Goal: Obtain resource: Download file/media

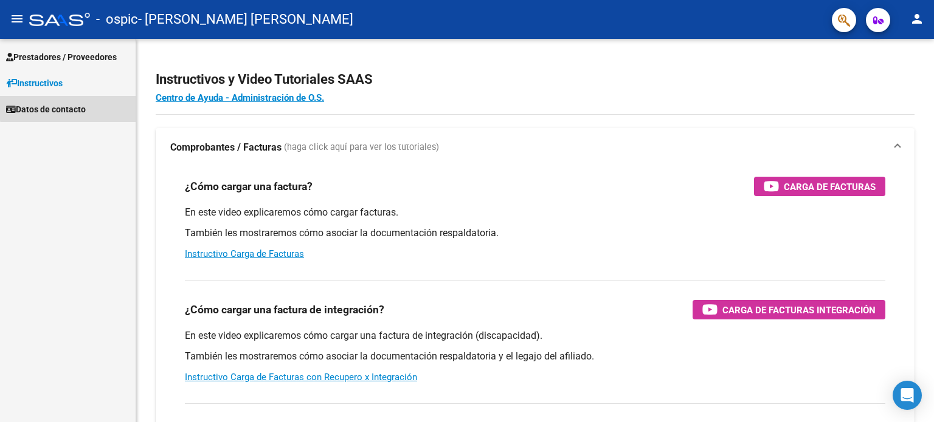
click at [78, 107] on span "Datos de contacto" at bounding box center [46, 109] width 80 height 13
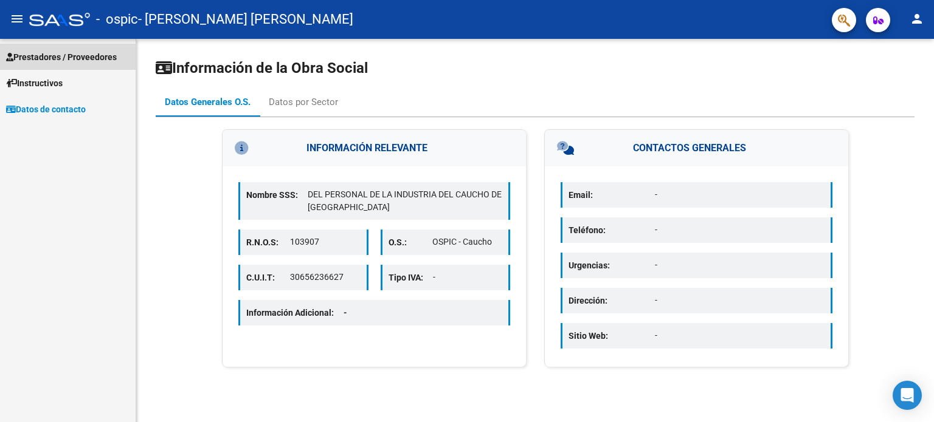
click at [57, 59] on span "Prestadores / Proveedores" at bounding box center [61, 56] width 111 height 13
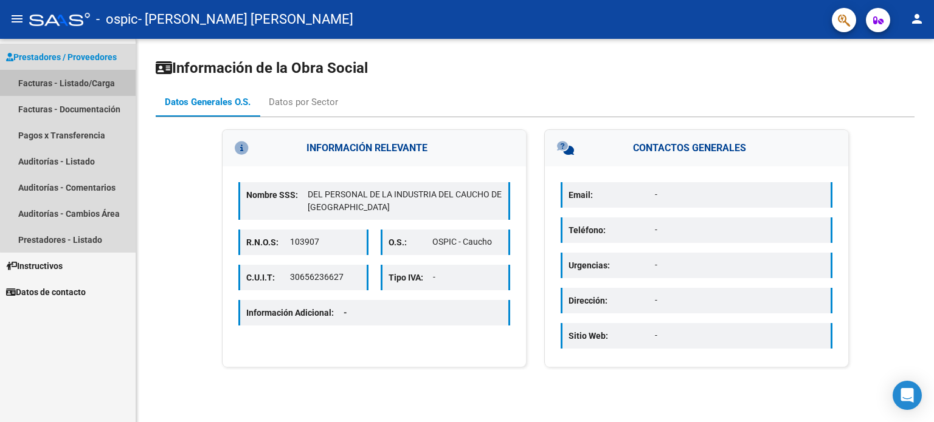
click at [75, 83] on link "Facturas - Listado/Carga" at bounding box center [68, 83] width 136 height 26
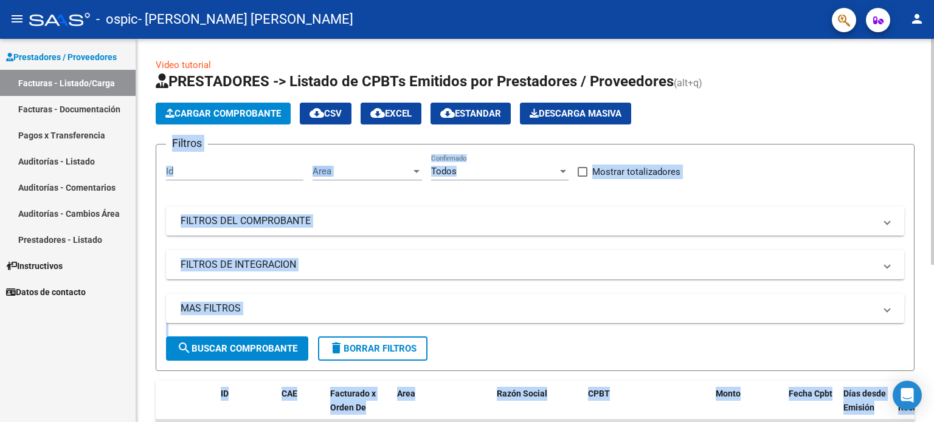
drag, startPoint x: 928, startPoint y: 85, endPoint x: 933, endPoint y: 250, distance: 165.4
click at [933, 250] on div "Video tutorial PRESTADORES -> Listado de CPBTs Emitidos por Prestadores / Prove…" at bounding box center [536, 360] width 801 height 642
click at [195, 388] on span at bounding box center [195, 407] width 5 height 53
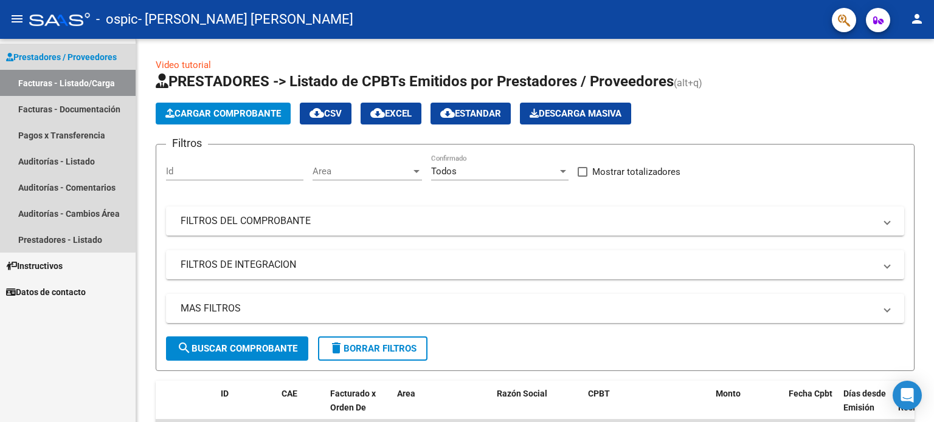
click at [44, 52] on span "Prestadores / Proveedores" at bounding box center [61, 56] width 111 height 13
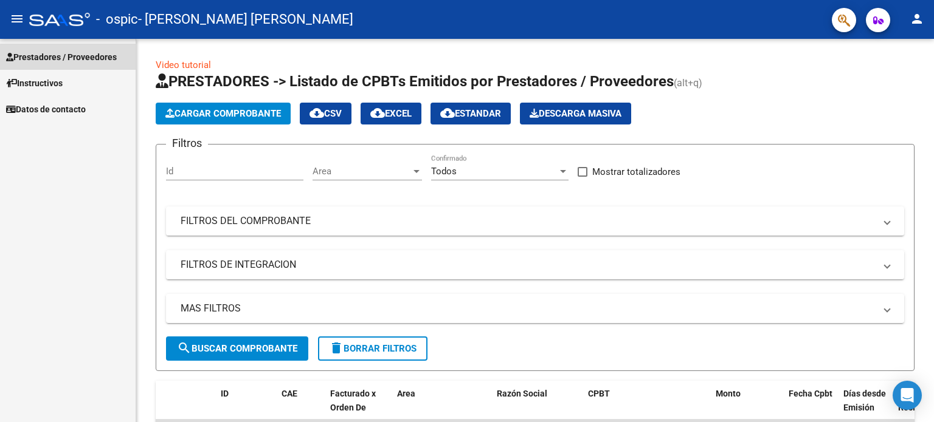
click at [34, 53] on span "Prestadores / Proveedores" at bounding box center [61, 56] width 111 height 13
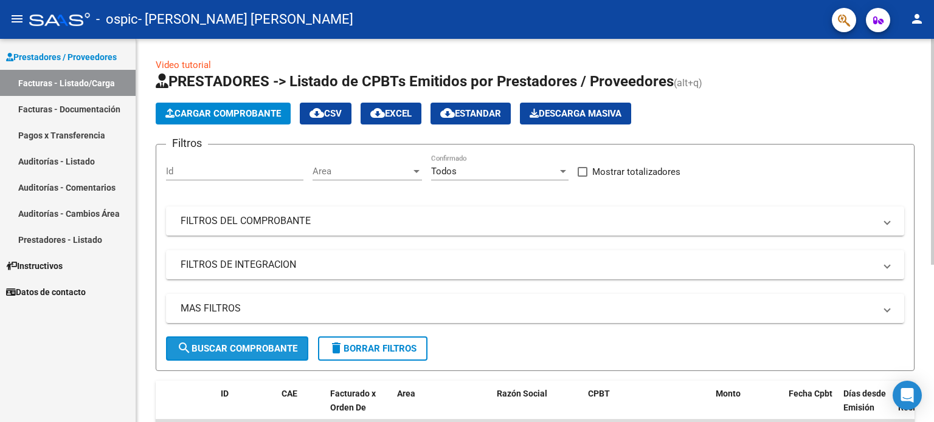
click at [255, 348] on span "search Buscar Comprobante" at bounding box center [237, 348] width 120 height 11
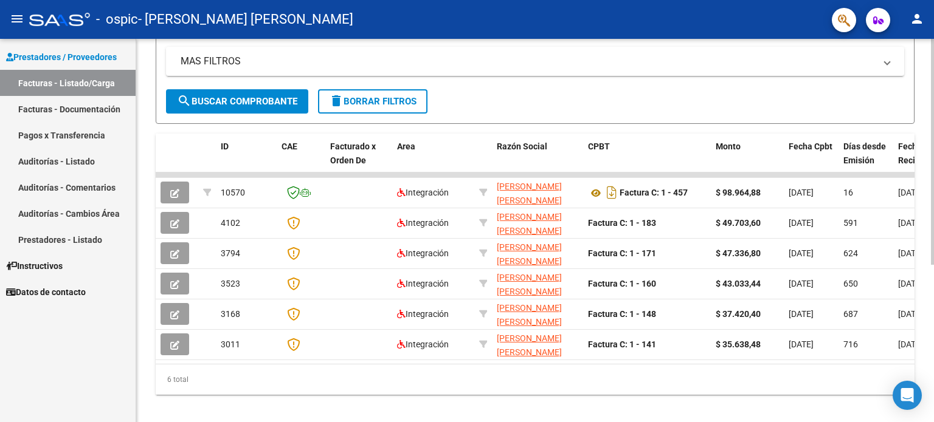
scroll to position [266, 0]
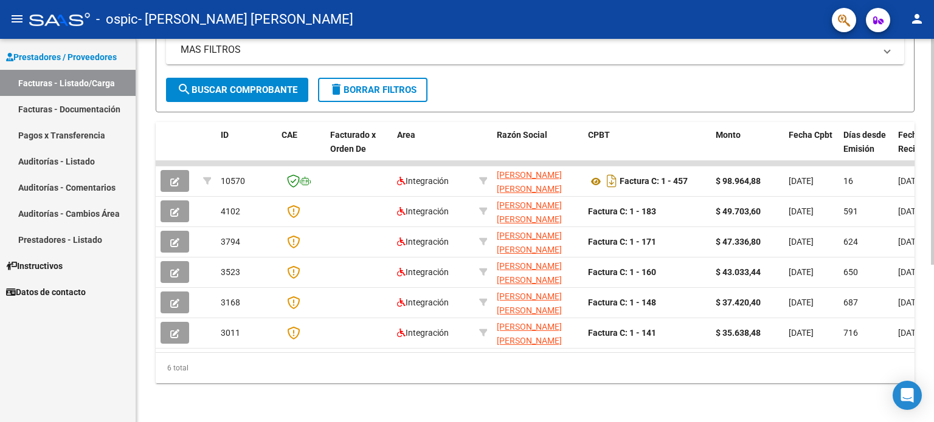
click at [917, 408] on body "menu - ospic - [PERSON_NAME] [PERSON_NAME] person Prestadores / Proveedores Fac…" at bounding box center [467, 211] width 934 height 422
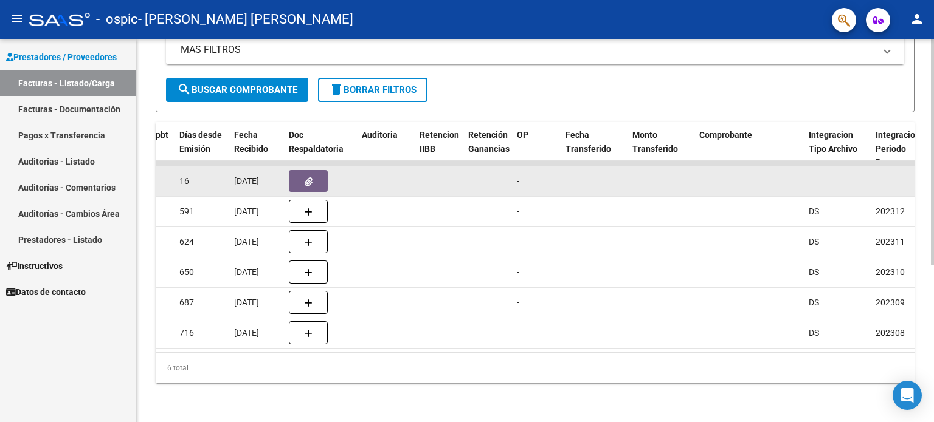
click at [248, 176] on span "[DATE]" at bounding box center [246, 181] width 25 height 10
click at [306, 177] on icon "button" at bounding box center [309, 181] width 8 height 9
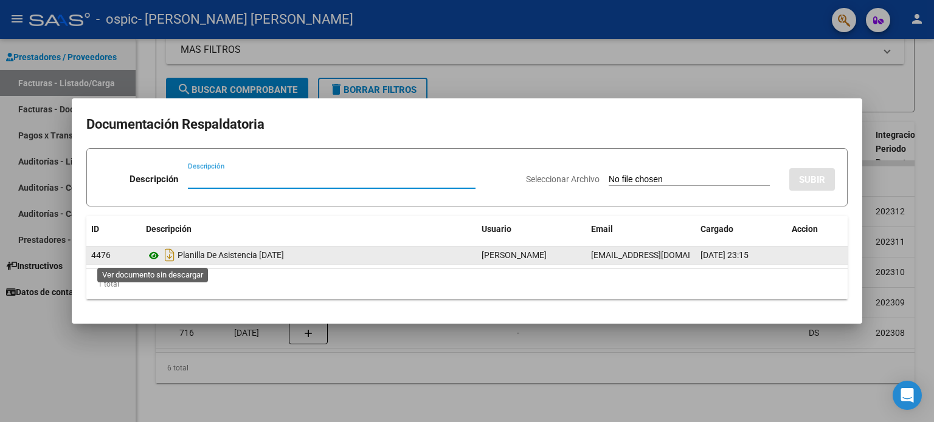
click at [153, 254] on icon at bounding box center [154, 256] width 16 height 15
